Goal: Task Accomplishment & Management: Manage account settings

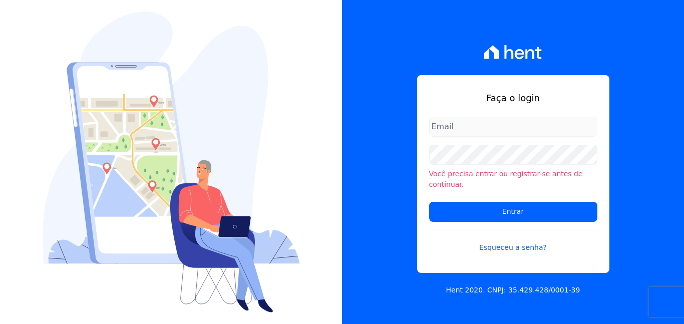
click at [482, 128] on input "email" at bounding box center [513, 127] width 168 height 20
type input "davidcarvalhodf@gmail.com"
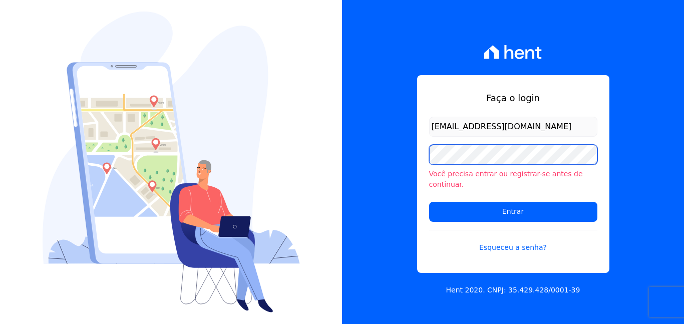
click at [429, 202] on input "Entrar" at bounding box center [513, 212] width 168 height 20
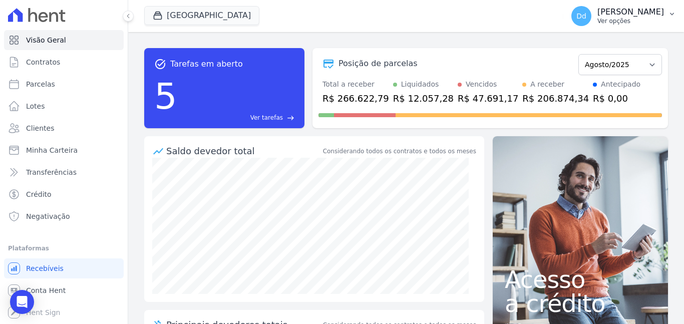
click at [609, 21] on p "Ver opções" at bounding box center [630, 21] width 67 height 8
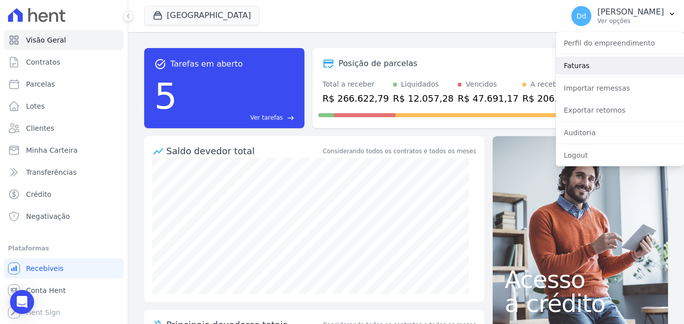
click at [583, 69] on link "Faturas" at bounding box center [620, 66] width 128 height 18
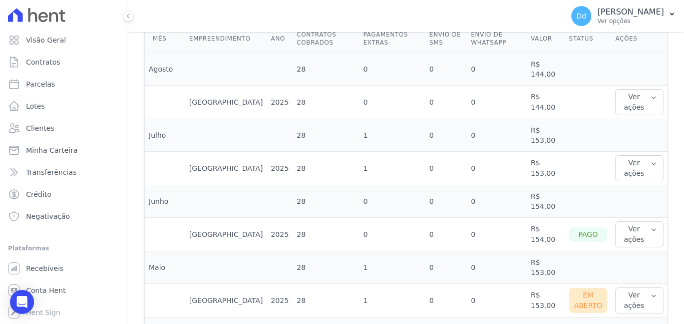
scroll to position [351, 0]
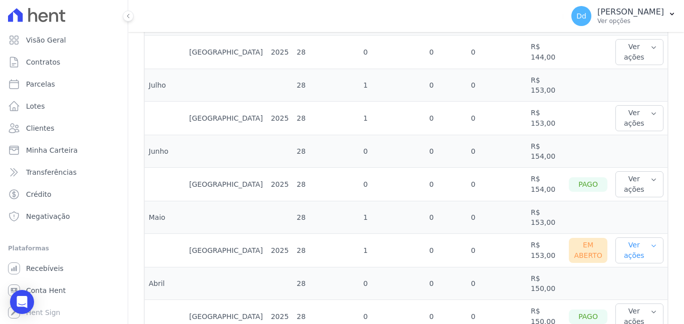
click at [631, 254] on button "Ver ações" at bounding box center [639, 250] width 48 height 26
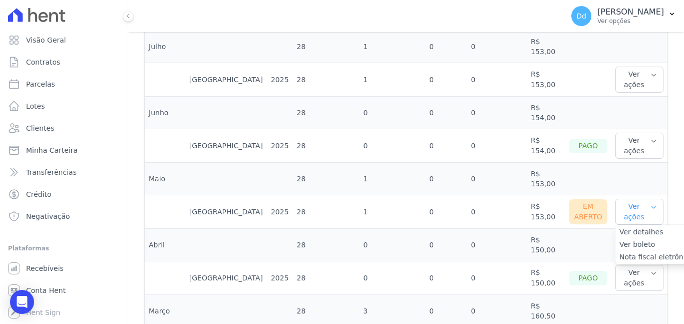
scroll to position [401, 0]
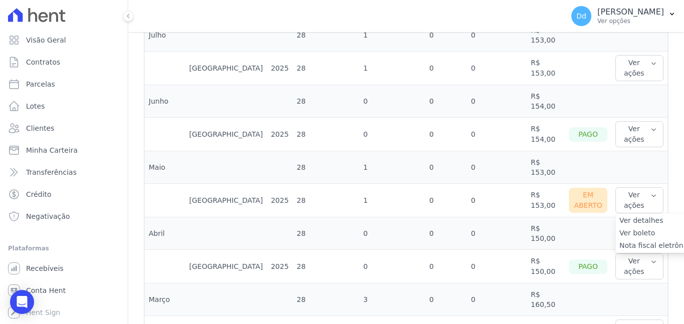
click at [631, 221] on link "Ver detalhes" at bounding box center [656, 220] width 74 height 11
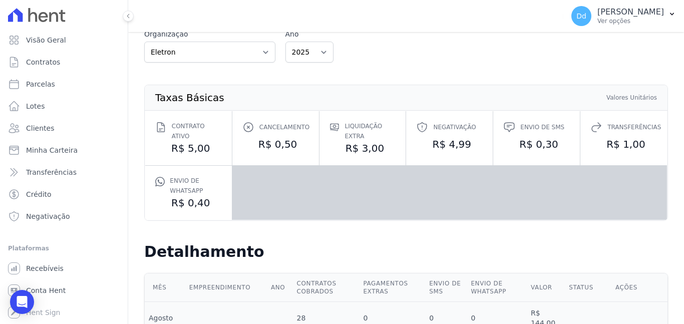
scroll to position [50, 0]
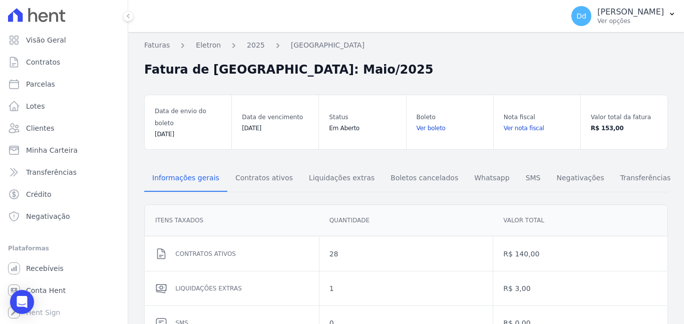
click at [433, 123] on link "Ver boleto" at bounding box center [450, 128] width 67 height 10
click at [523, 123] on link "Ver nota fiscal" at bounding box center [537, 128] width 67 height 10
